Goal: Information Seeking & Learning: Learn about a topic

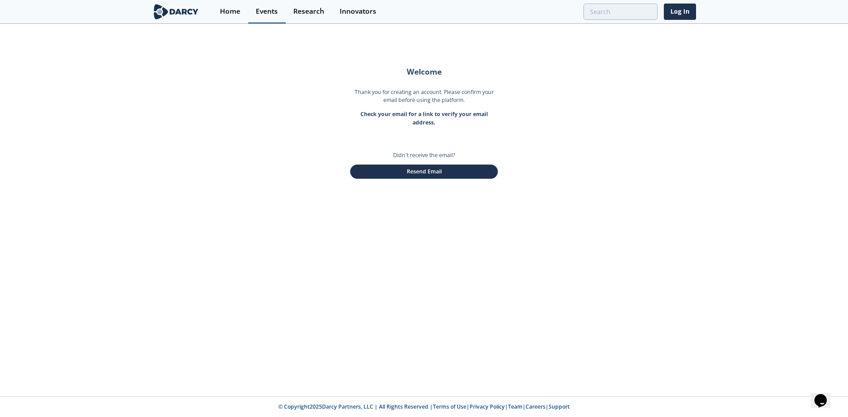
click at [267, 14] on div "Events" at bounding box center [267, 11] width 22 height 7
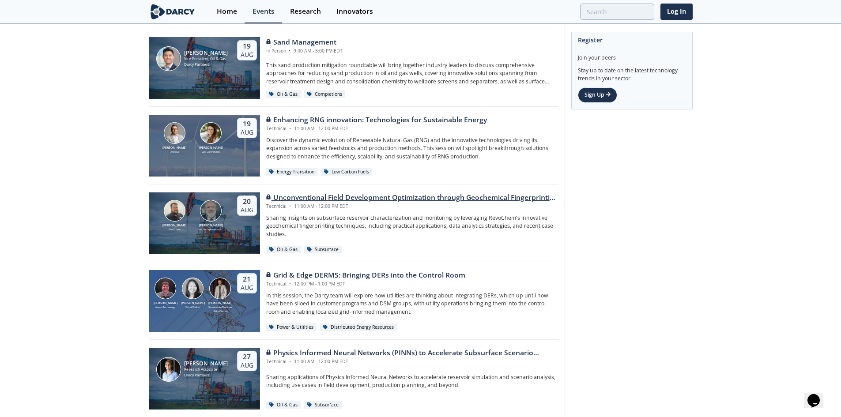
scroll to position [44, 0]
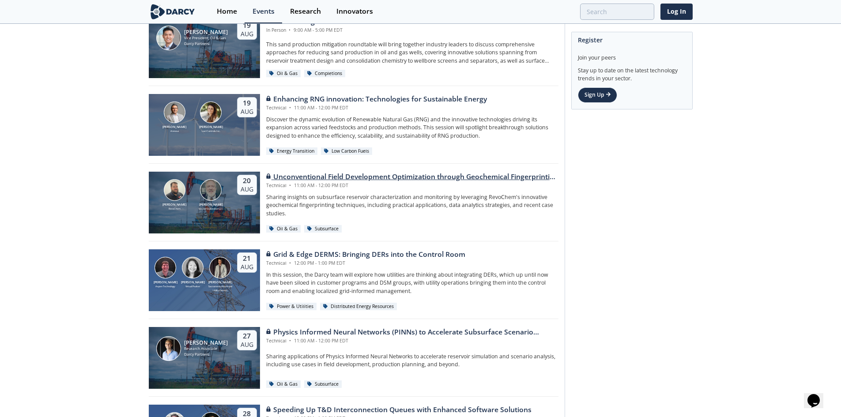
click at [402, 253] on div "Grid & Edge DERMS: Bringing DERs into the Control Room" at bounding box center [365, 255] width 199 height 11
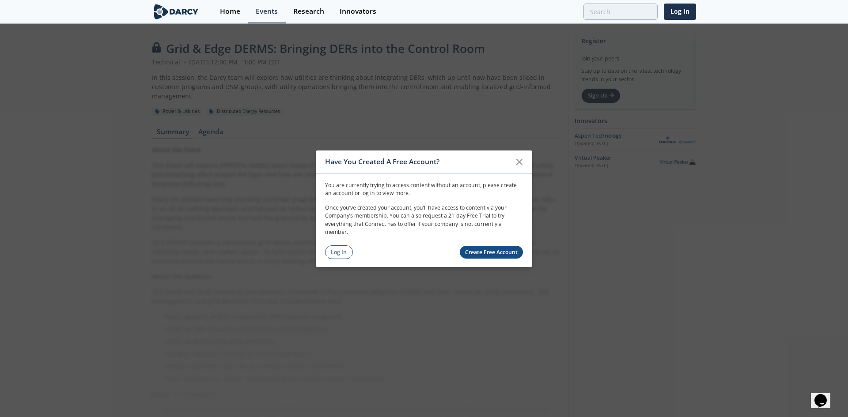
click at [496, 249] on link "Create Free Account" at bounding box center [492, 252] width 64 height 13
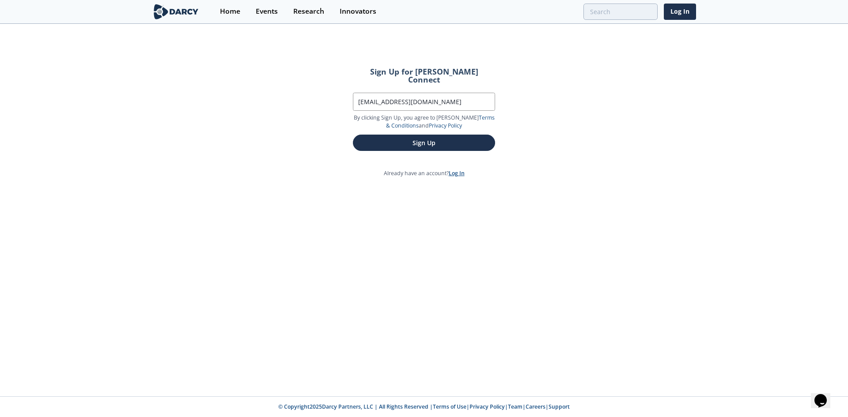
click at [461, 170] on link "Log In" at bounding box center [457, 174] width 16 height 8
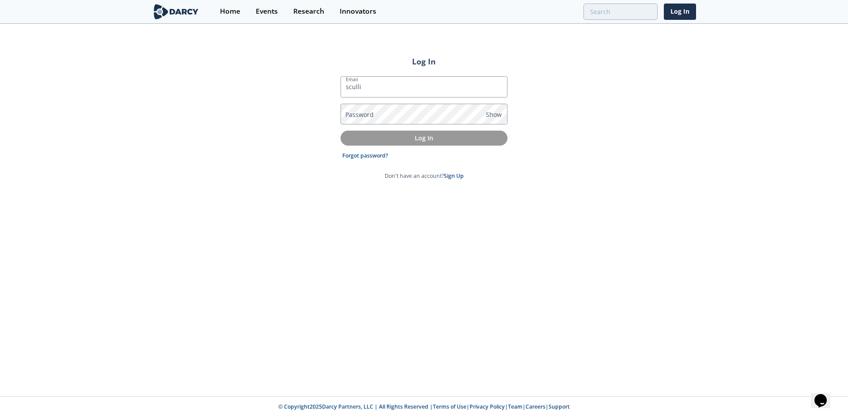
type input "scullinan@masscec.com"
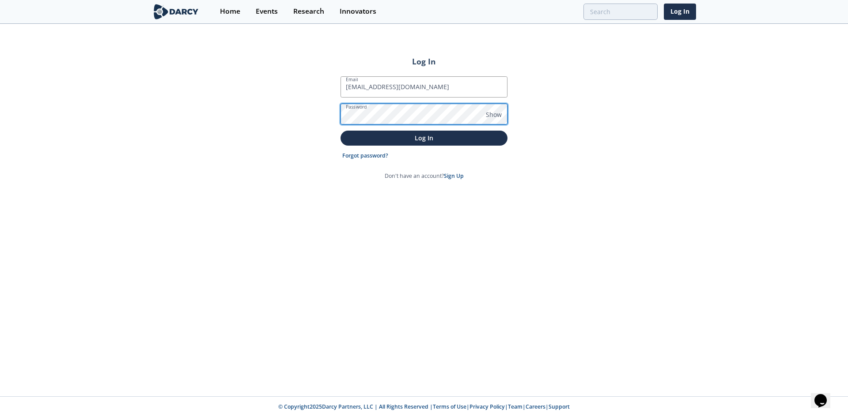
click at [341, 131] on button "Log In" at bounding box center [424, 138] width 167 height 15
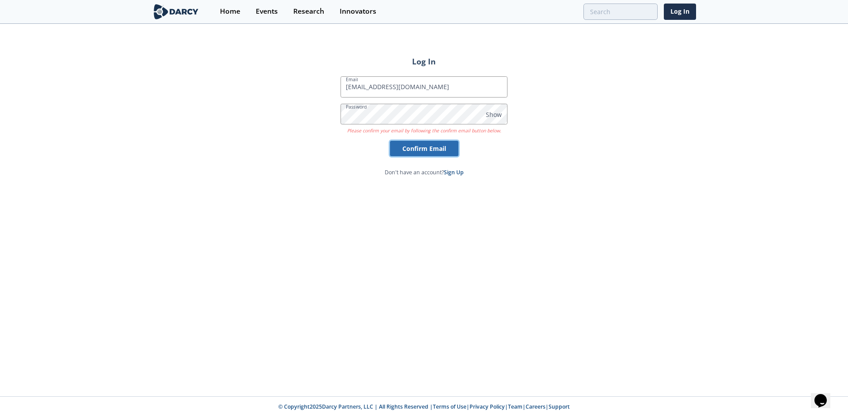
click at [451, 152] on button "Confirm Email" at bounding box center [424, 148] width 68 height 15
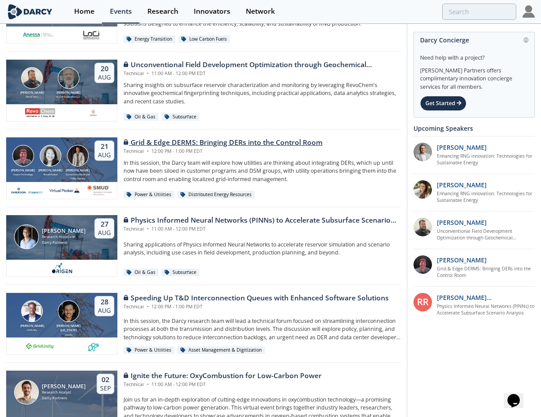
scroll to position [88, 0]
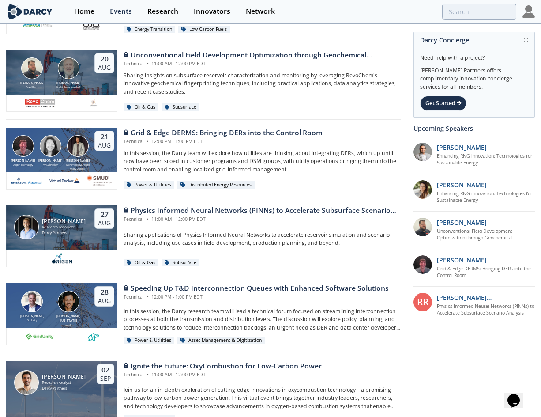
click at [151, 131] on div "Grid & Edge DERMS: Bringing DERs into the Control Room" at bounding box center [223, 133] width 199 height 11
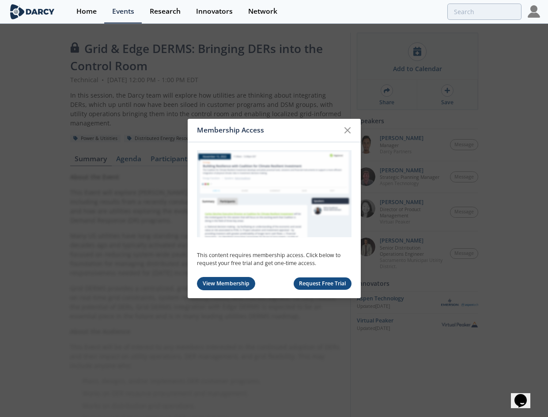
click at [243, 284] on link "View Membership" at bounding box center [226, 284] width 59 height 14
click at [331, 287] on button "Request Free Trial" at bounding box center [323, 283] width 58 height 13
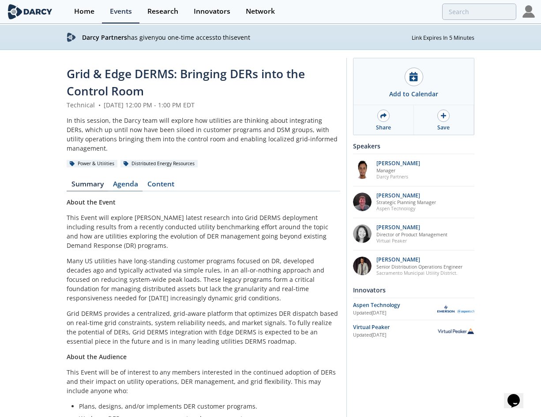
click at [123, 182] on link "Agenda" at bounding box center [125, 186] width 34 height 11
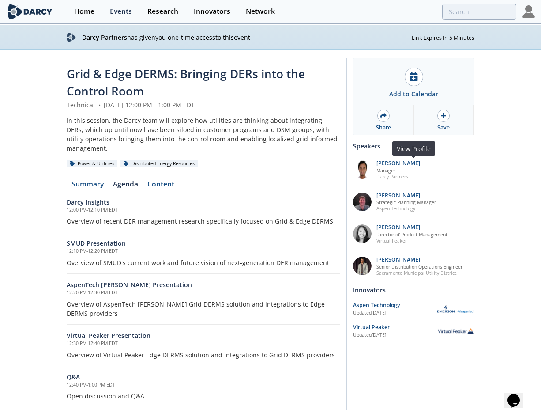
click at [420, 165] on p "[PERSON_NAME]" at bounding box center [399, 163] width 44 height 6
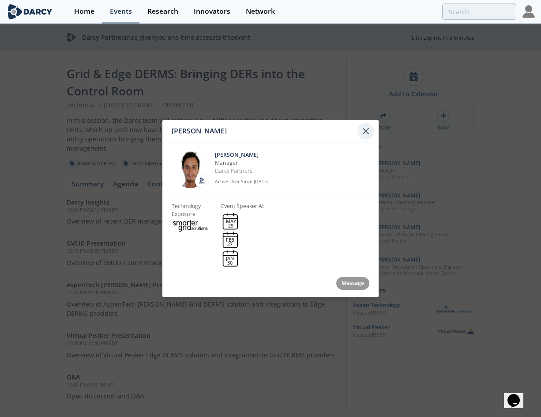
click at [364, 130] on icon at bounding box center [365, 131] width 5 height 5
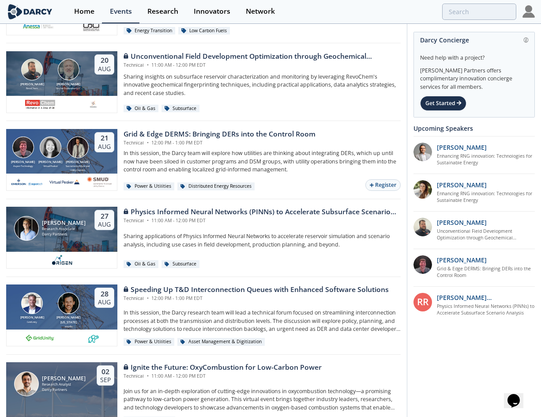
scroll to position [44, 0]
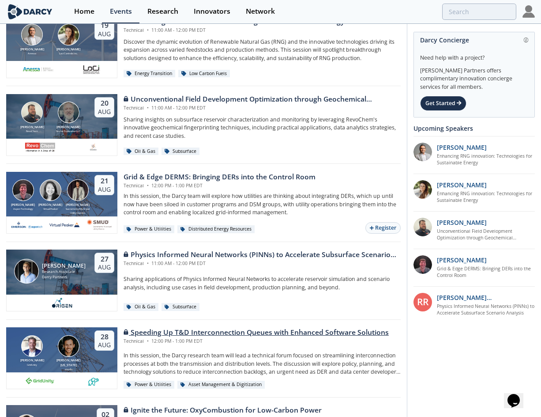
click at [208, 333] on div "Speeding Up T&D Interconnection Queues with Enhanced Software Solutions" at bounding box center [256, 332] width 265 height 11
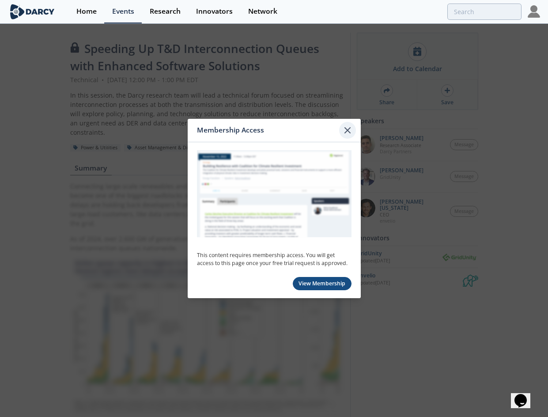
click at [345, 130] on icon at bounding box center [347, 130] width 11 height 11
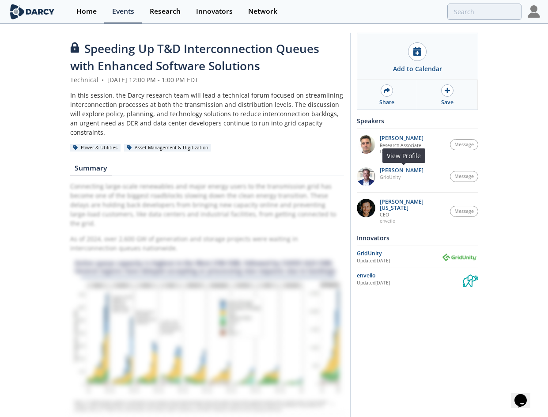
click at [410, 172] on p "[PERSON_NAME]" at bounding box center [402, 170] width 44 height 6
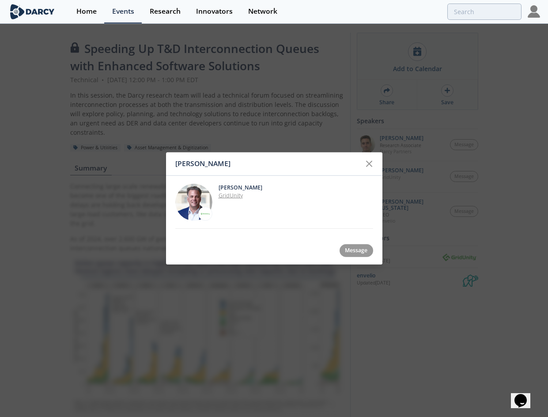
click at [226, 199] on link "GridUnity" at bounding box center [231, 196] width 24 height 8
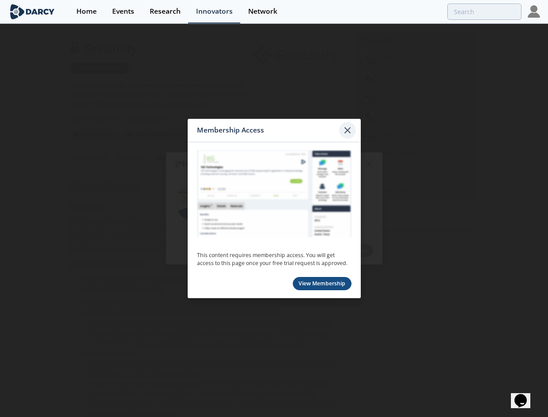
click at [351, 130] on icon at bounding box center [347, 130] width 11 height 11
